Goal: Task Accomplishment & Management: Use online tool/utility

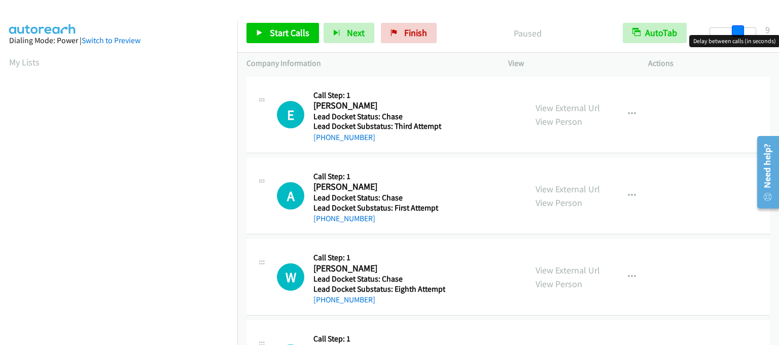
drag, startPoint x: 709, startPoint y: 28, endPoint x: 737, endPoint y: 32, distance: 28.2
click at [737, 32] on span at bounding box center [738, 31] width 12 height 12
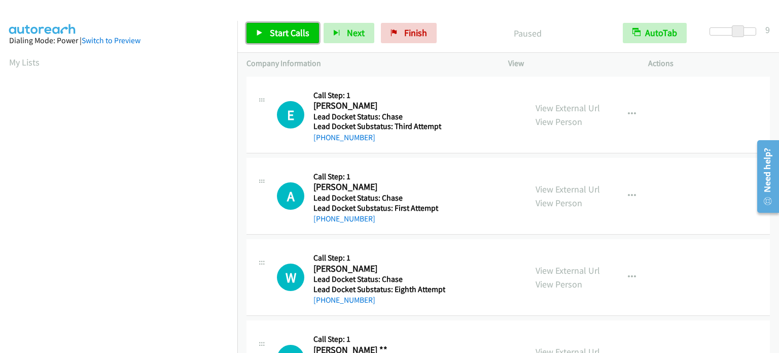
click at [272, 33] on span "Start Calls" at bounding box center [290, 33] width 40 height 12
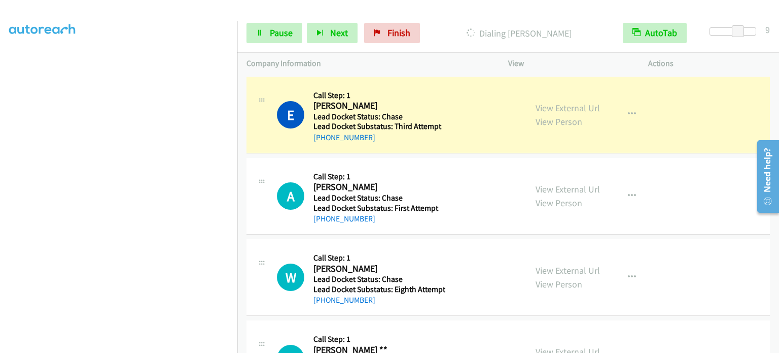
scroll to position [203, 0]
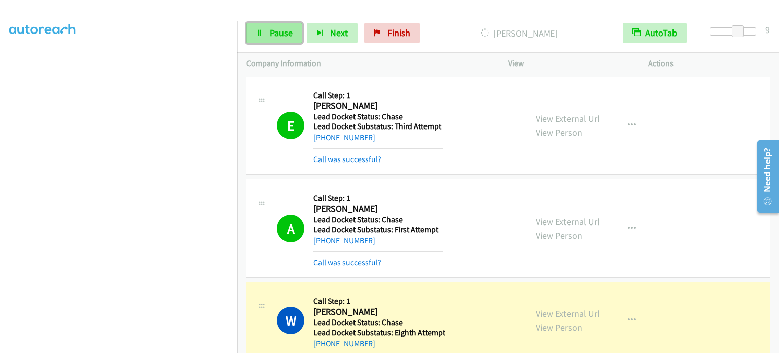
click at [263, 29] on link "Pause" at bounding box center [275, 33] width 56 height 20
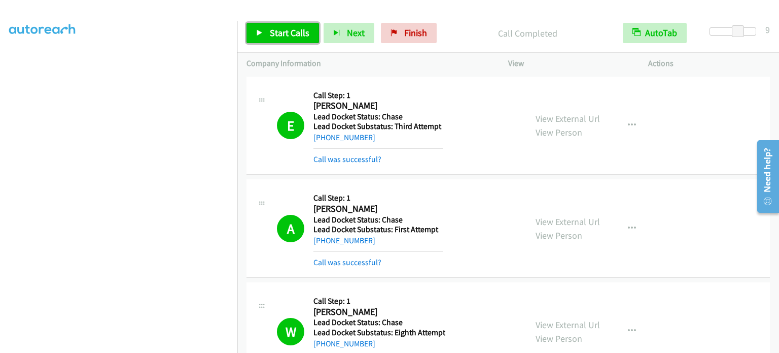
click at [299, 40] on link "Start Calls" at bounding box center [283, 33] width 73 height 20
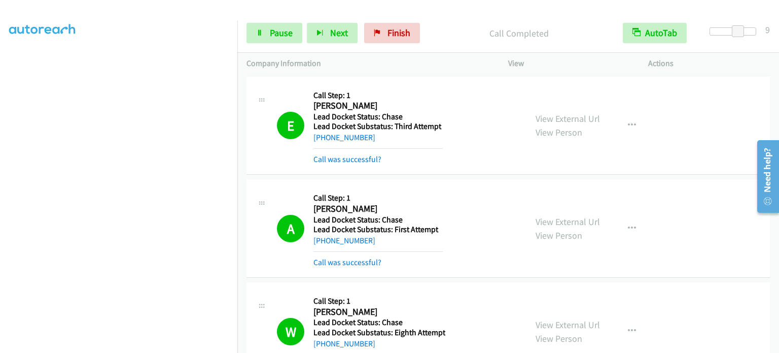
scroll to position [217, 0]
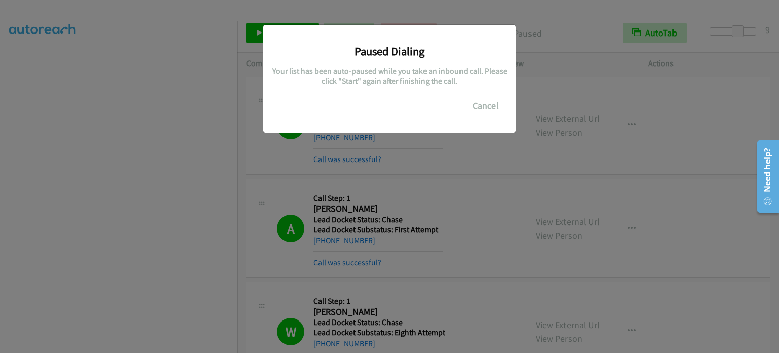
click at [212, 168] on div "Paused Dialing Your list has been auto-paused while you take an inbound call. P…" at bounding box center [389, 180] width 779 height 343
click at [69, 167] on div "Paused Dialing Your list has been auto-paused while you take an inbound call. P…" at bounding box center [389, 180] width 779 height 343
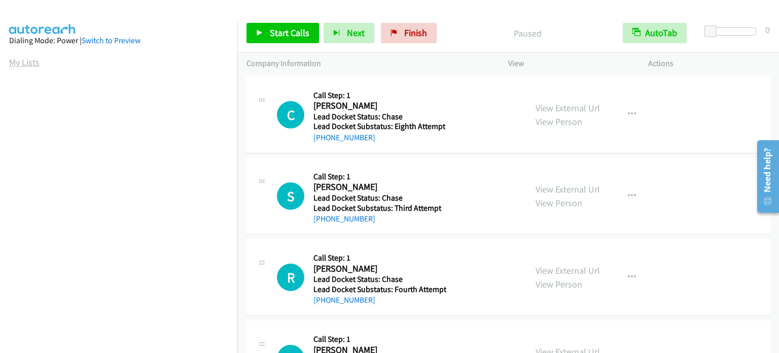
click at [13, 60] on link "My Lists" at bounding box center [24, 62] width 30 height 12
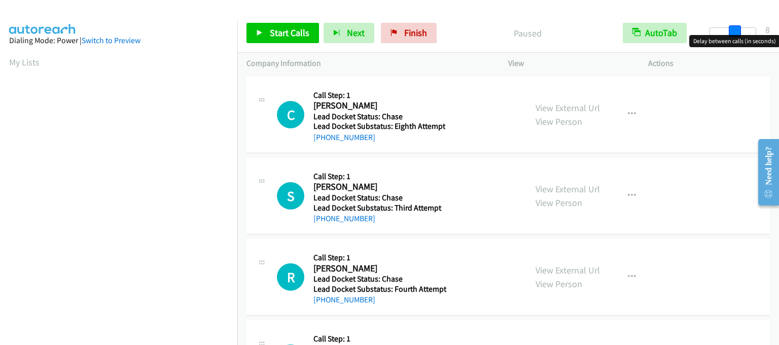
click at [737, 33] on span at bounding box center [735, 31] width 12 height 12
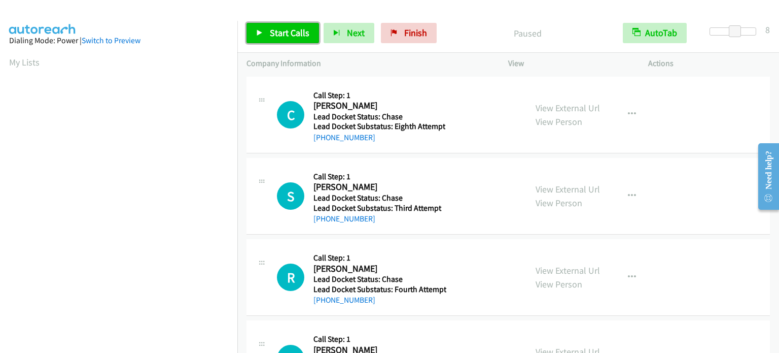
click at [271, 29] on span "Start Calls" at bounding box center [290, 33] width 40 height 12
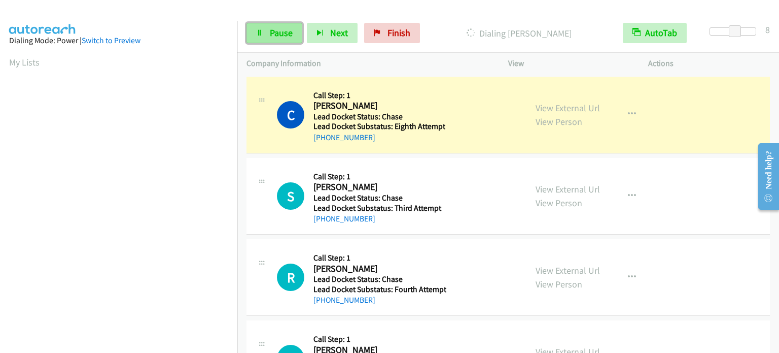
click at [288, 34] on span "Pause" at bounding box center [281, 33] width 23 height 12
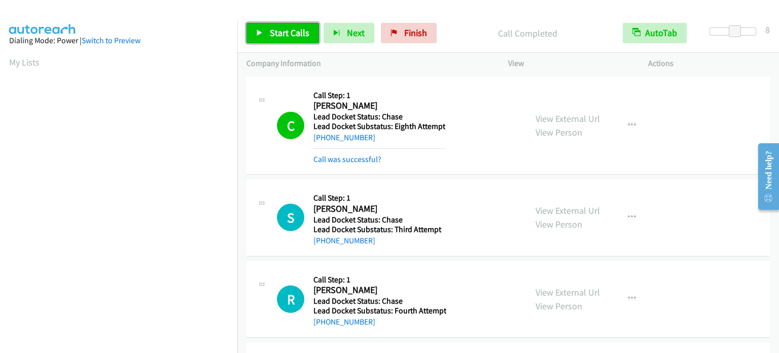
click at [302, 39] on link "Start Calls" at bounding box center [283, 33] width 73 height 20
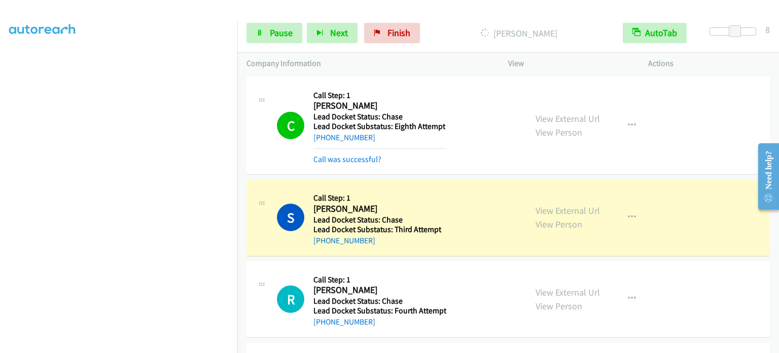
scroll to position [217, 0]
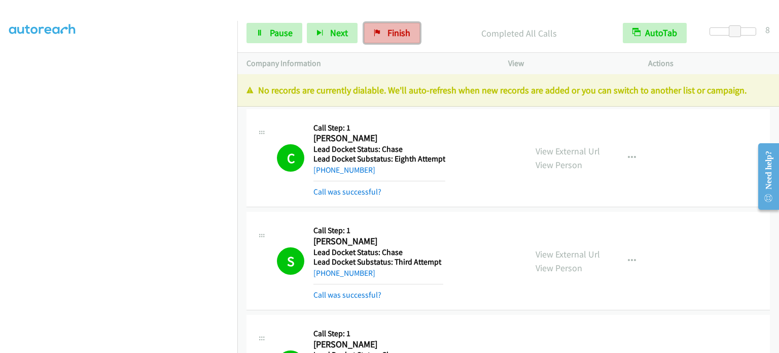
click at [412, 30] on link "Finish" at bounding box center [392, 33] width 56 height 20
